Goal: Complete application form

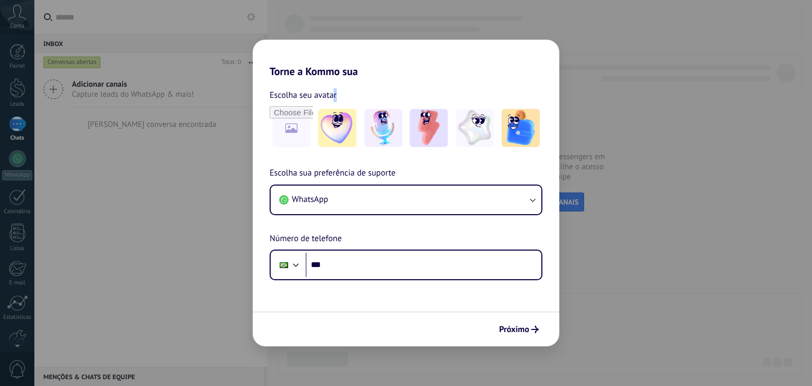
click at [363, 85] on div "Escolha seu avatar [PERSON_NAME] sua preferência de suporte WhatsApp Número de …" at bounding box center [406, 179] width 307 height 202
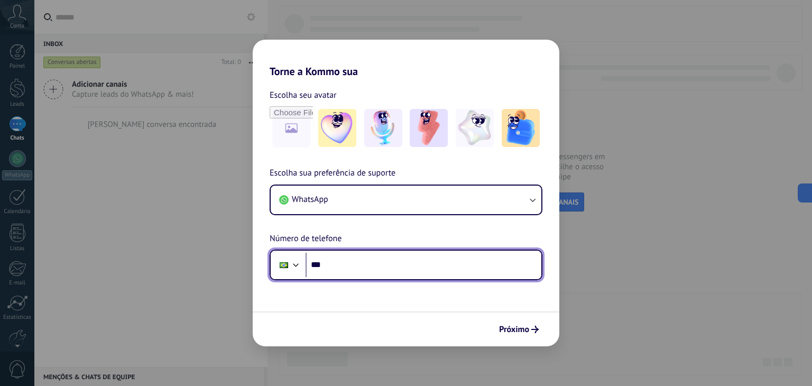
click at [341, 268] on input "***" at bounding box center [423, 265] width 236 height 24
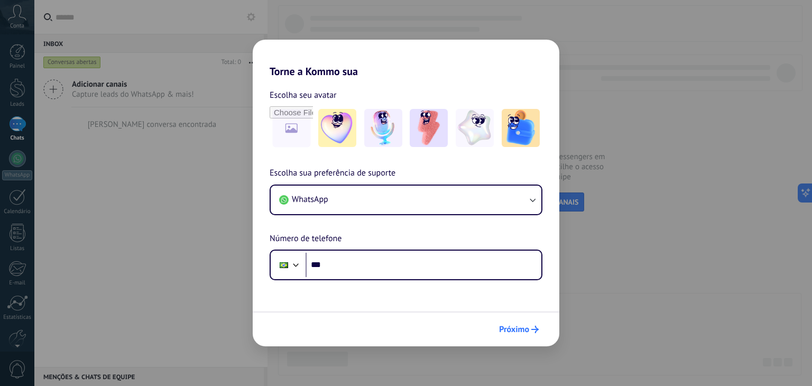
click at [508, 330] on span "Próximo" at bounding box center [514, 329] width 30 height 7
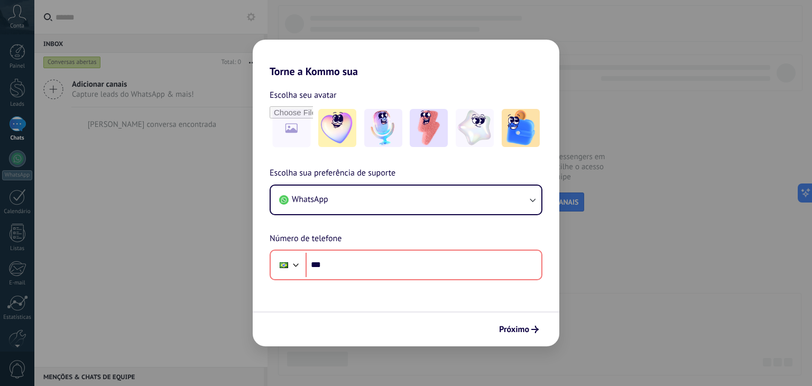
click at [630, 179] on div "Torne a Kommo sua Escolha seu avatar Escolha sua preferência de suporte WhatsAp…" at bounding box center [406, 193] width 812 height 386
click at [161, 55] on div "Torne a Kommo sua Escolha seu avatar Escolha sua preferência de suporte WhatsAp…" at bounding box center [406, 193] width 812 height 386
click at [0, 123] on div "Torne a Kommo sua Escolha seu avatar Escolha sua preferência de suporte WhatsAp…" at bounding box center [406, 193] width 812 height 386
click at [374, 281] on form "Escolha seu avatar [PERSON_NAME] sua preferência de suporte WhatsApp Número de …" at bounding box center [406, 212] width 307 height 268
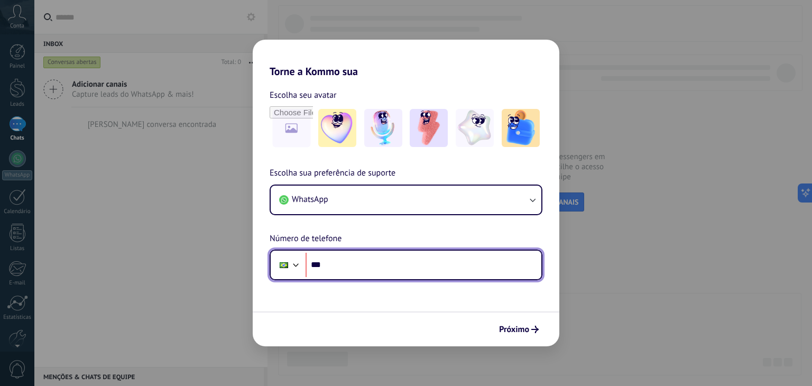
click at [374, 269] on input "***" at bounding box center [423, 265] width 236 height 24
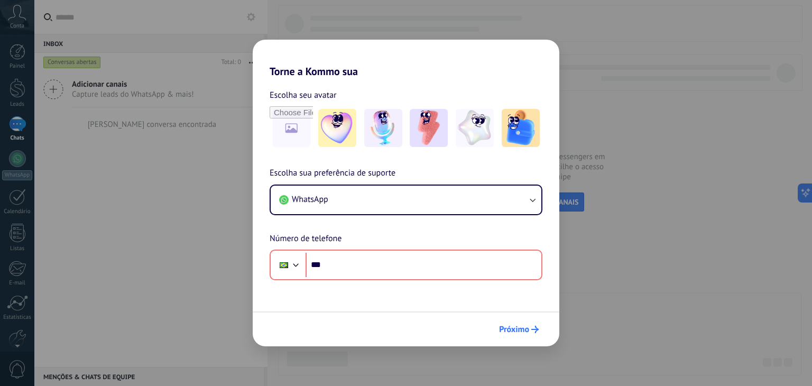
click at [524, 333] on span "Próximo" at bounding box center [514, 329] width 30 height 7
click at [635, 265] on div "Torne a Kommo sua Escolha seu avatar Escolha sua preferência de suporte WhatsAp…" at bounding box center [406, 193] width 812 height 386
click at [159, 116] on div "Torne a Kommo sua Escolha seu avatar Escolha sua preferência de suporte WhatsAp…" at bounding box center [406, 193] width 812 height 386
